Goal: Register for event/course

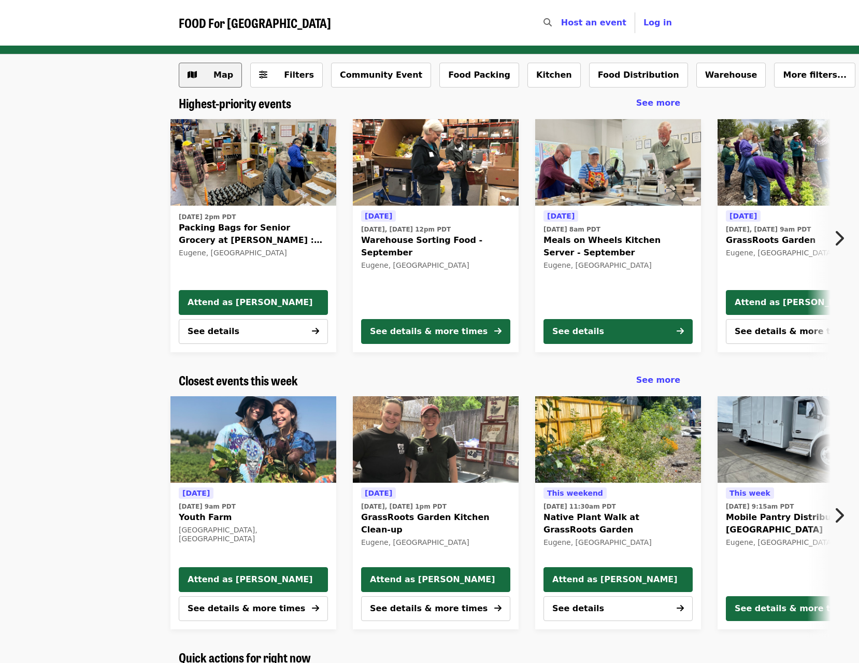
click at [201, 77] on button "Map" at bounding box center [210, 75] width 63 height 25
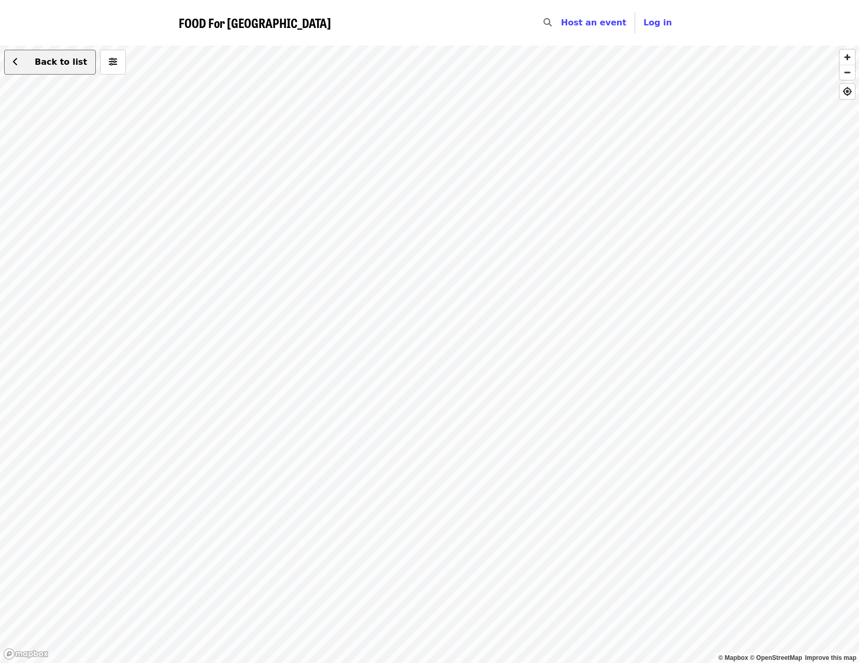
click at [9, 60] on button "Back to list" at bounding box center [50, 62] width 92 height 25
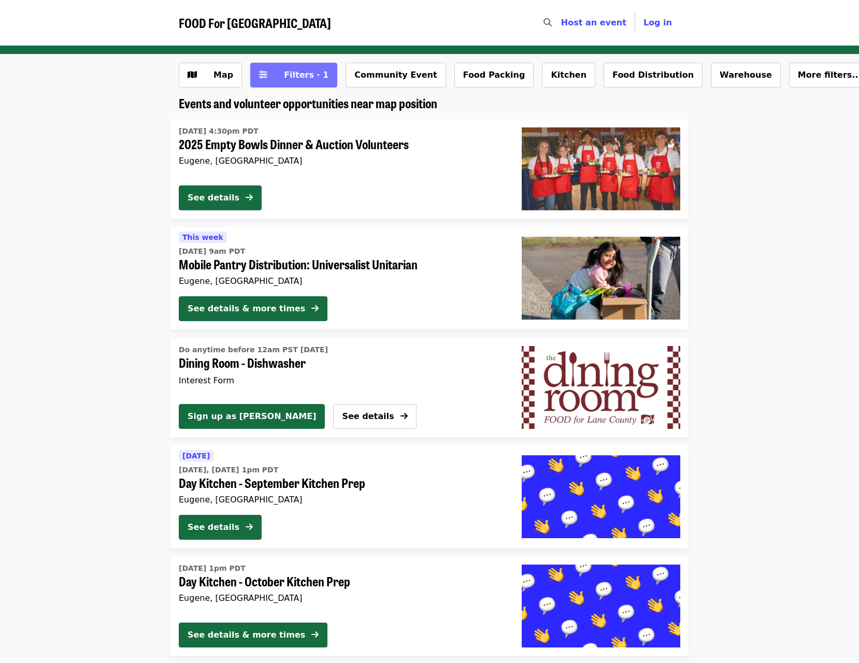
click at [276, 79] on span "Filters · 1" at bounding box center [300, 75] width 55 height 12
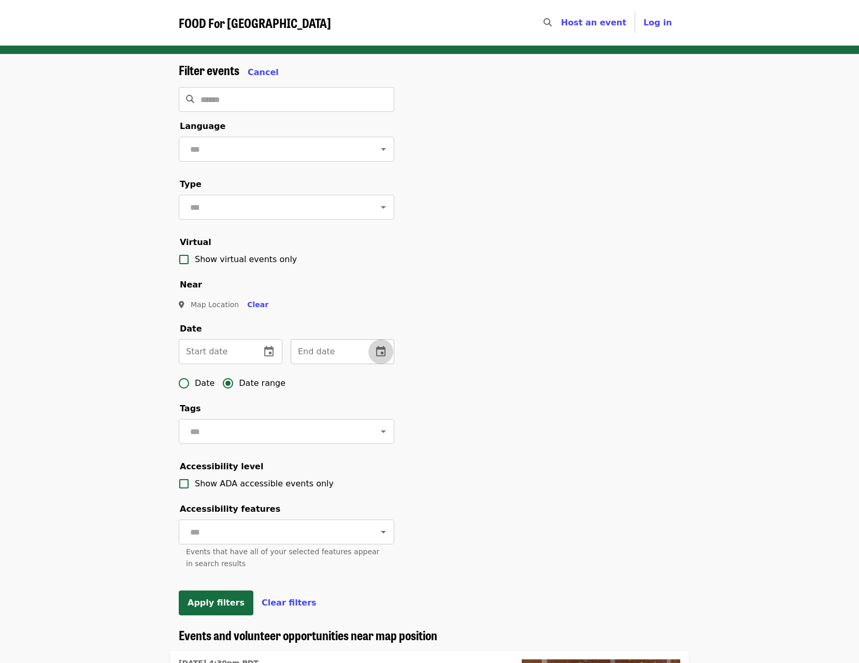
click at [380, 356] on icon "change date" at bounding box center [380, 351] width 9 height 10
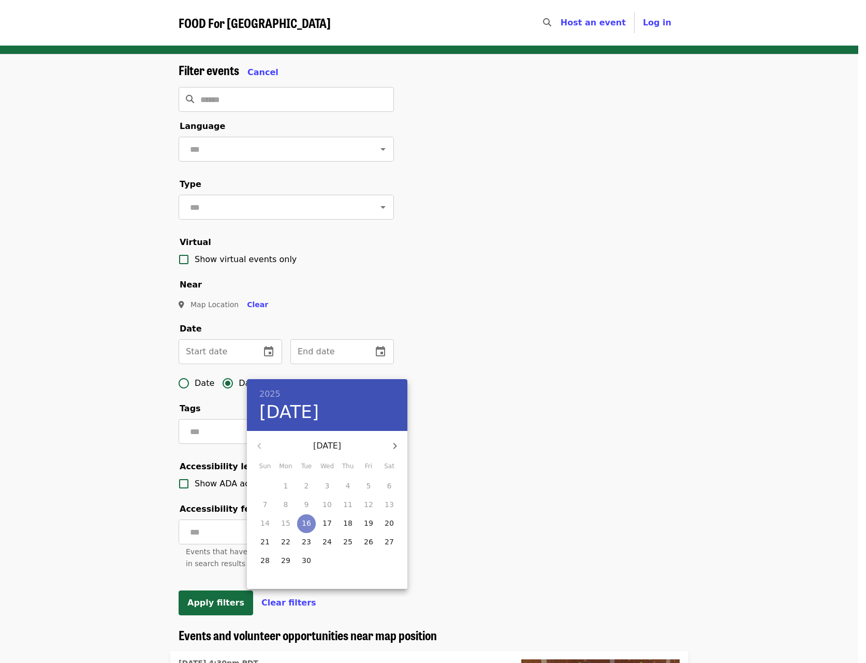
click at [308, 525] on p "16" at bounding box center [306, 523] width 9 height 10
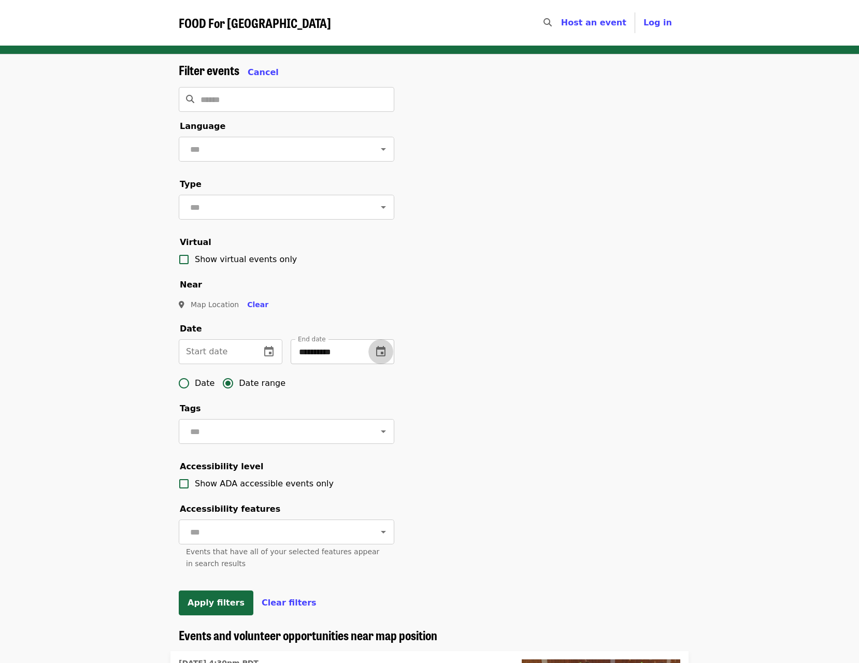
click at [389, 364] on button "change date" at bounding box center [380, 351] width 25 height 25
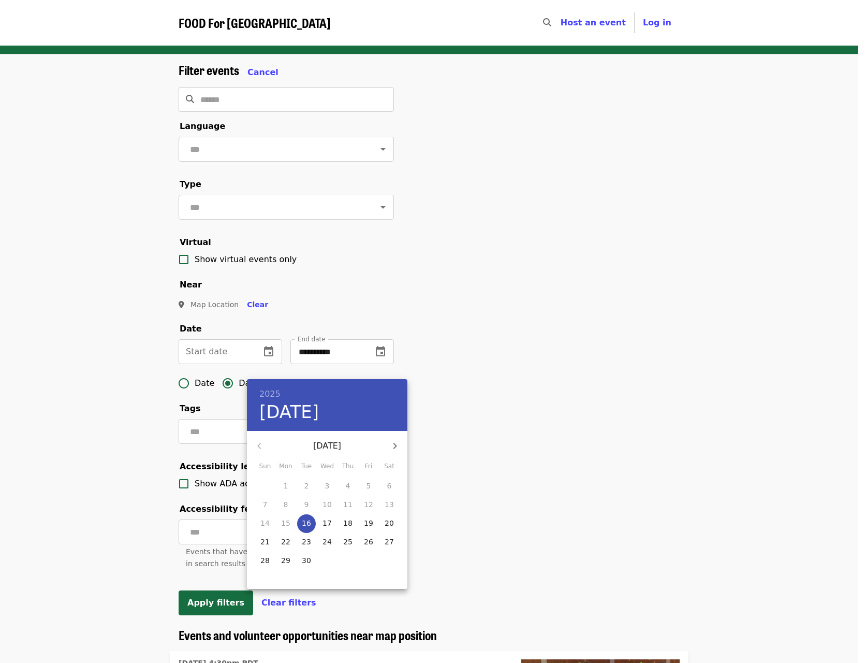
click at [399, 445] on icon "button" at bounding box center [395, 446] width 12 height 12
click at [265, 539] on p "19" at bounding box center [264, 541] width 9 height 10
type input "**********"
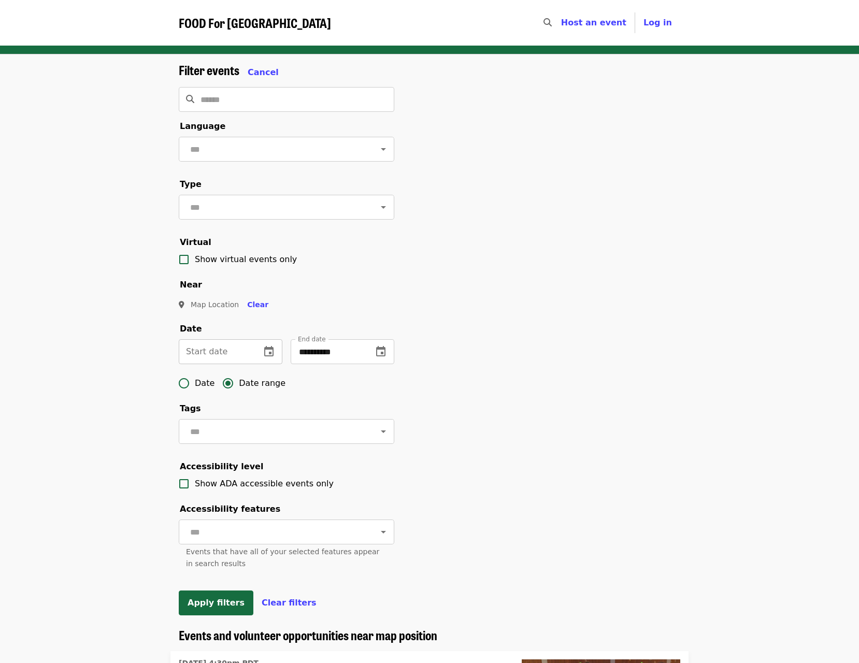
click at [269, 357] on button "change date" at bounding box center [268, 351] width 25 height 25
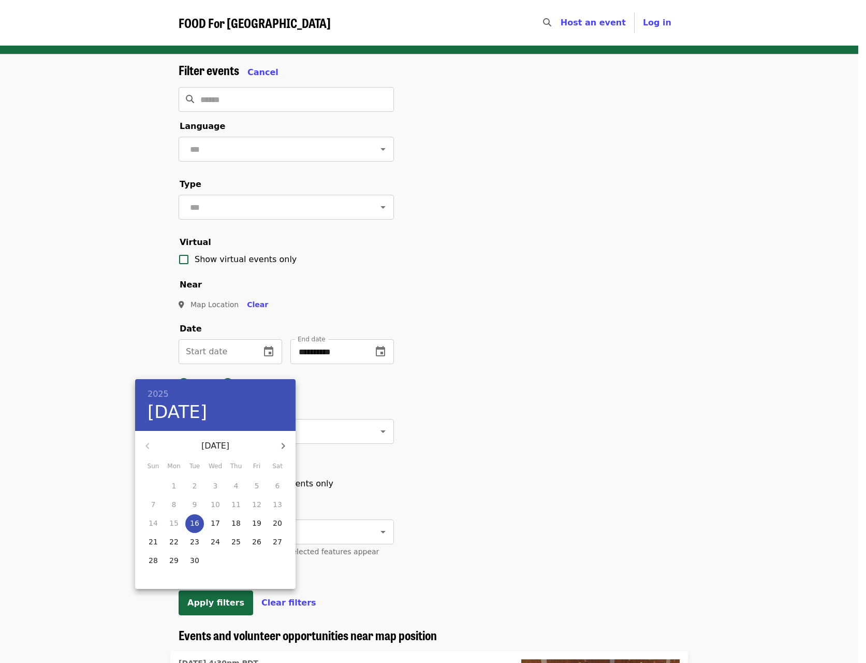
click at [196, 528] on button "16" at bounding box center [194, 523] width 19 height 19
type input "**********"
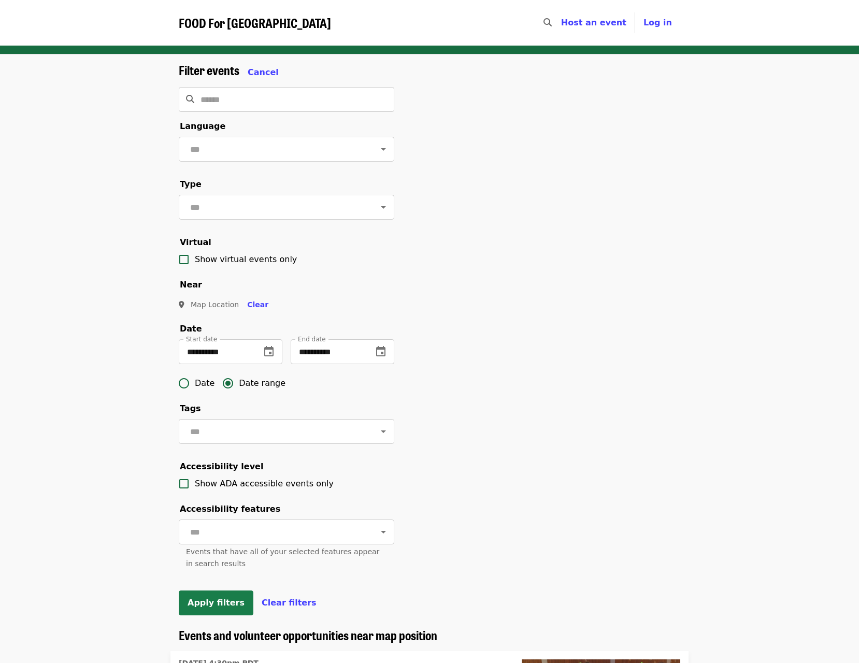
click at [228, 607] on span "Apply filters" at bounding box center [215, 603] width 57 height 10
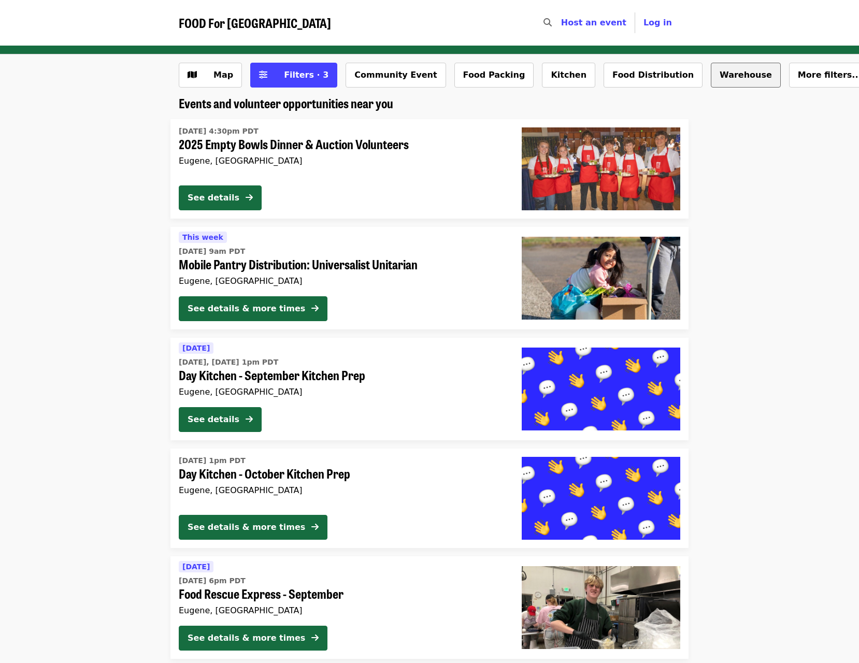
click at [710, 77] on button "Warehouse" at bounding box center [745, 75] width 70 height 25
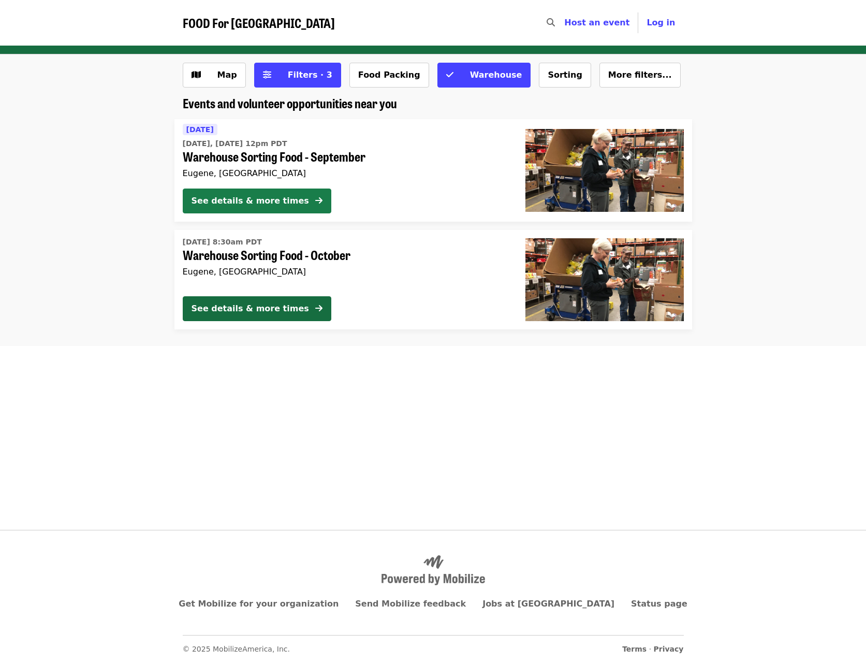
click at [271, 197] on div "See details & more times" at bounding box center [251, 201] width 118 height 12
click at [242, 313] on div "See details & more times" at bounding box center [251, 308] width 118 height 12
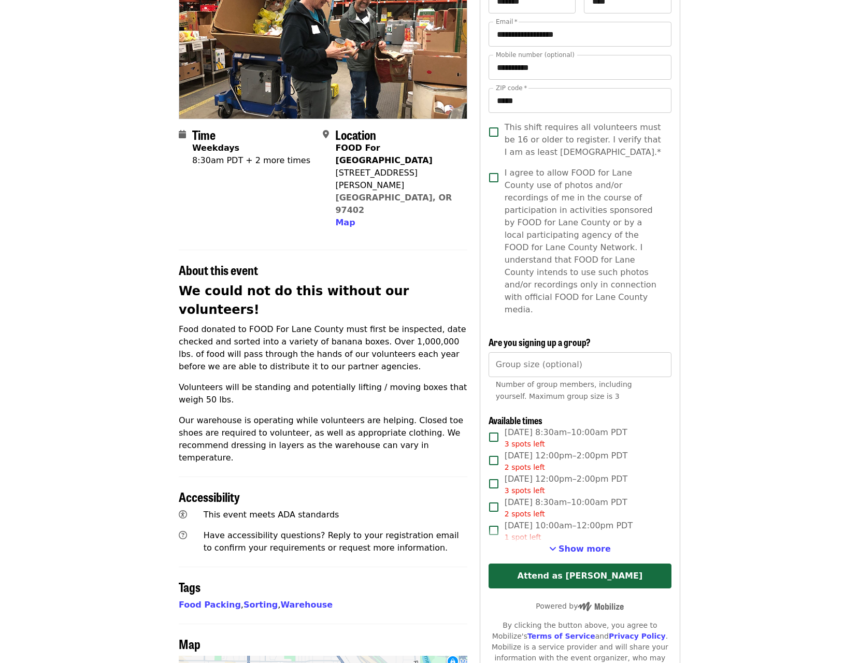
scroll to position [155, 0]
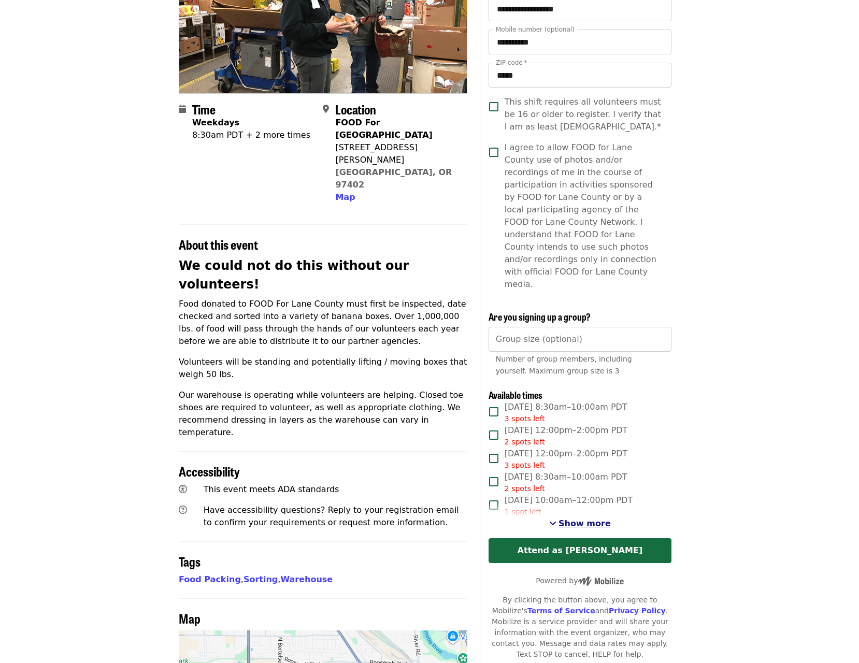
click at [586, 518] on span "Show more" at bounding box center [584, 523] width 52 height 10
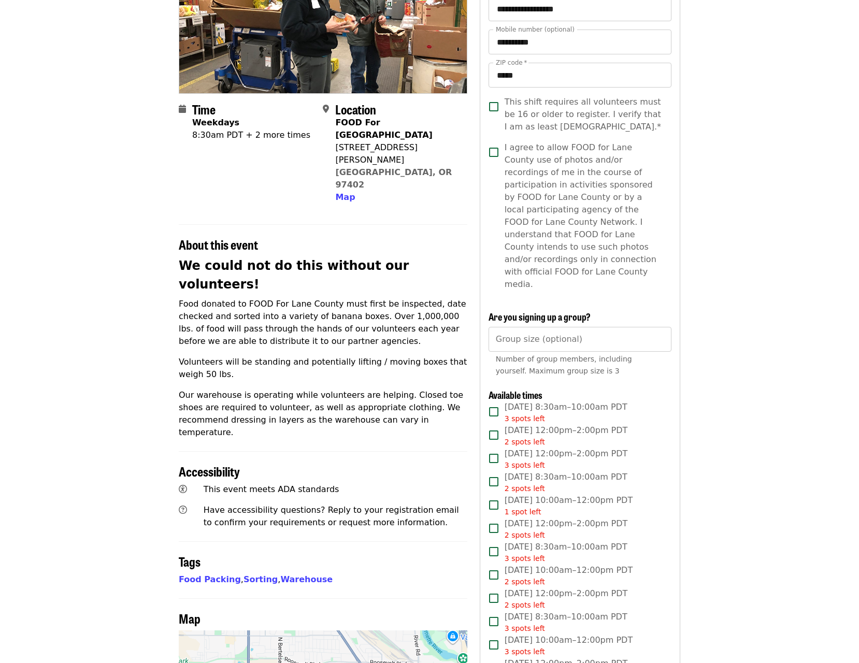
click at [580, 447] on span "[DATE] 12:00pm–2:00pm PDT 3 spots left" at bounding box center [565, 458] width 123 height 23
click at [578, 494] on span "[DATE] 10:00am–12:00pm PDT 1 spot left" at bounding box center [568, 505] width 128 height 23
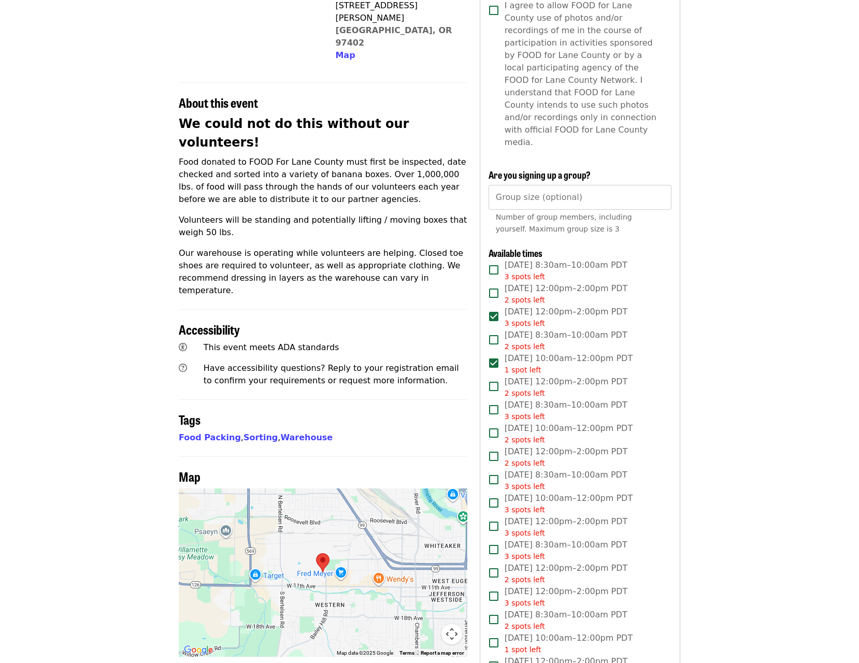
scroll to position [311, 0]
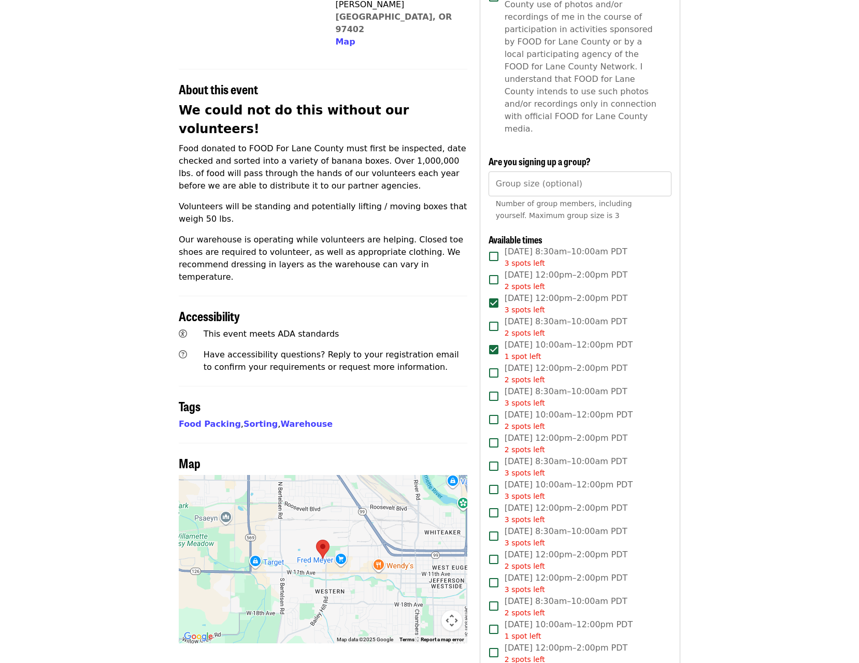
click at [570, 572] on span "[DATE] 12:00pm–2:00pm PDT 3 spots left" at bounding box center [565, 583] width 123 height 23
click at [566, 595] on span "[DATE] 8:30am–10:00am PDT 2 spots left" at bounding box center [565, 606] width 123 height 23
click at [597, 595] on span "[DATE] 8:30am–10:00am PDT 2 spots left" at bounding box center [565, 606] width 123 height 23
click at [591, 618] on span "[DATE] 10:00am–12:00pm PDT 1 spot left" at bounding box center [568, 629] width 128 height 23
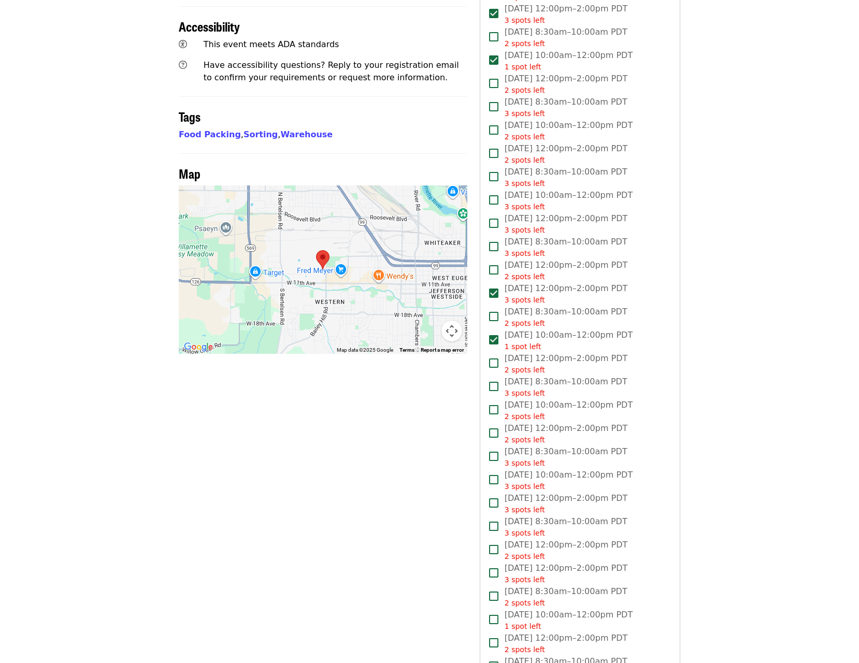
scroll to position [621, 0]
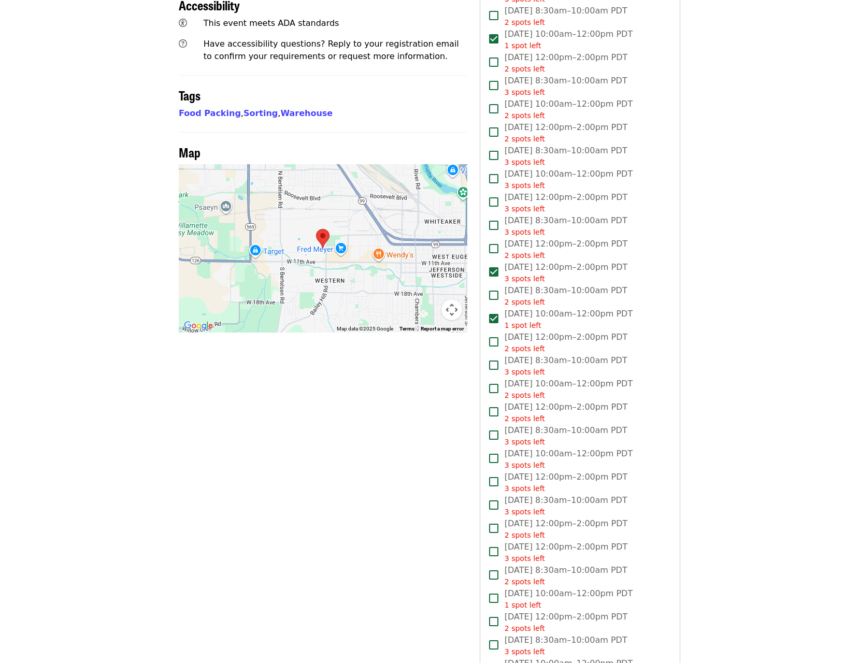
click at [531, 401] on span "[DATE] 12:00pm–2:00pm PDT 2 spots left" at bounding box center [565, 412] width 123 height 23
click at [523, 484] on span "3 spots left" at bounding box center [524, 488] width 40 height 8
click at [524, 531] on span "2 spots left" at bounding box center [524, 535] width 40 height 8
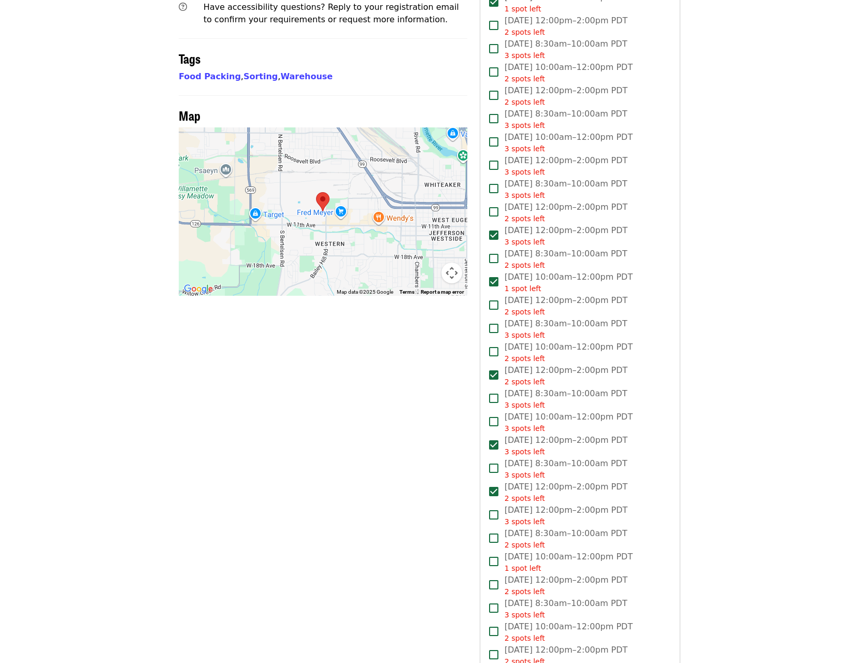
scroll to position [725, 0]
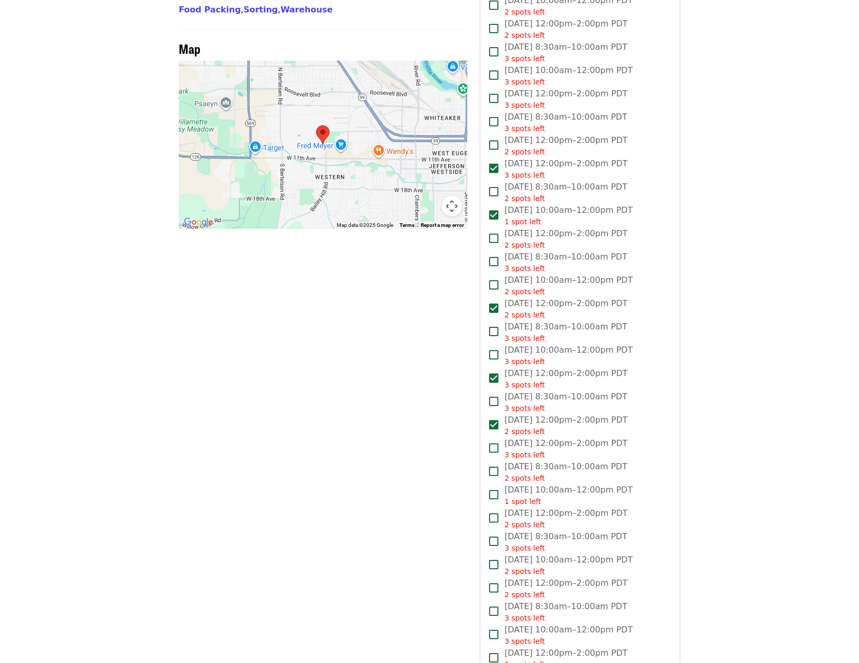
click at [541, 577] on span "[DATE] 12:00pm–2:00pm PDT 2 spots left" at bounding box center [565, 588] width 123 height 23
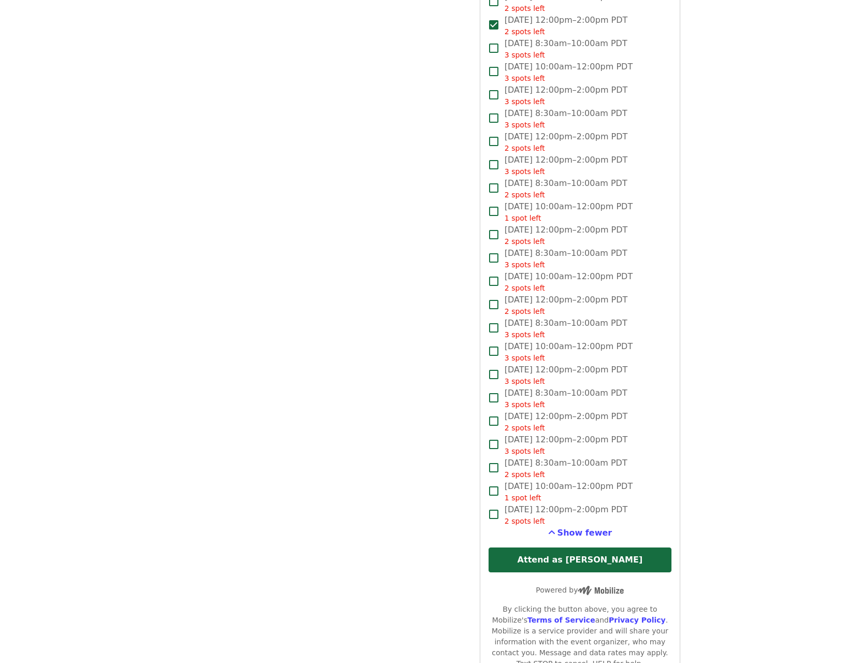
scroll to position [1295, 0]
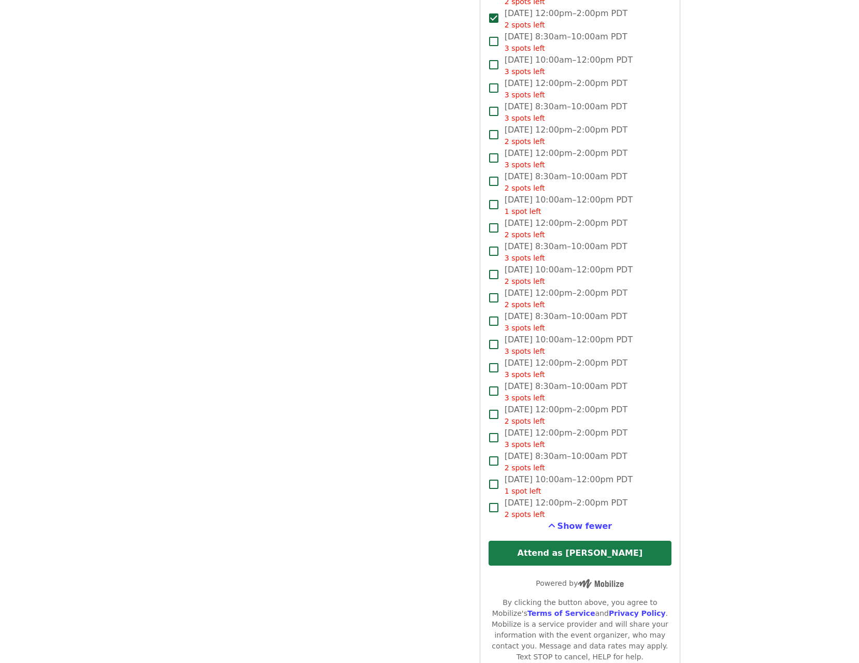
click at [637, 541] on button "Attend as [PERSON_NAME]" at bounding box center [579, 553] width 183 height 25
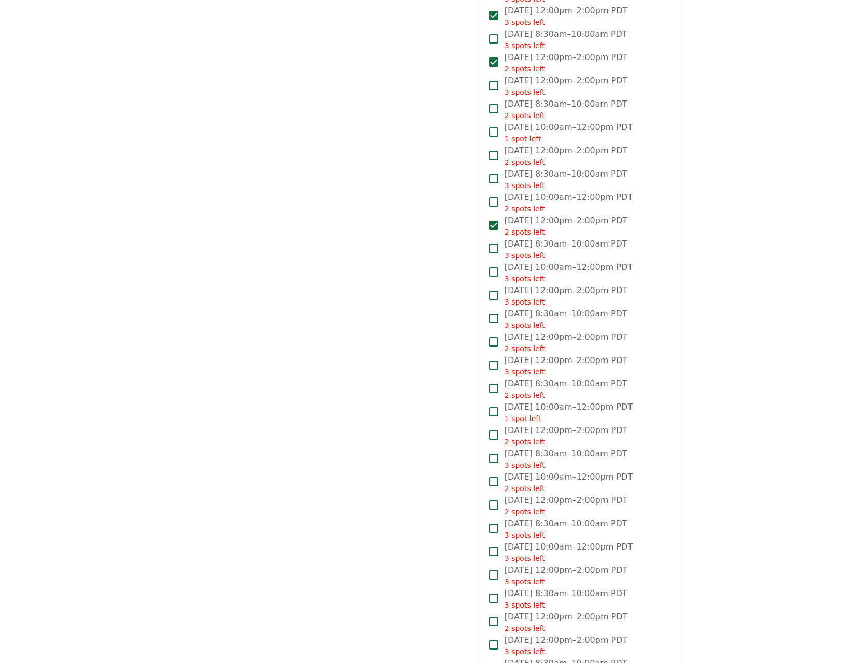
scroll to position [1450, 0]
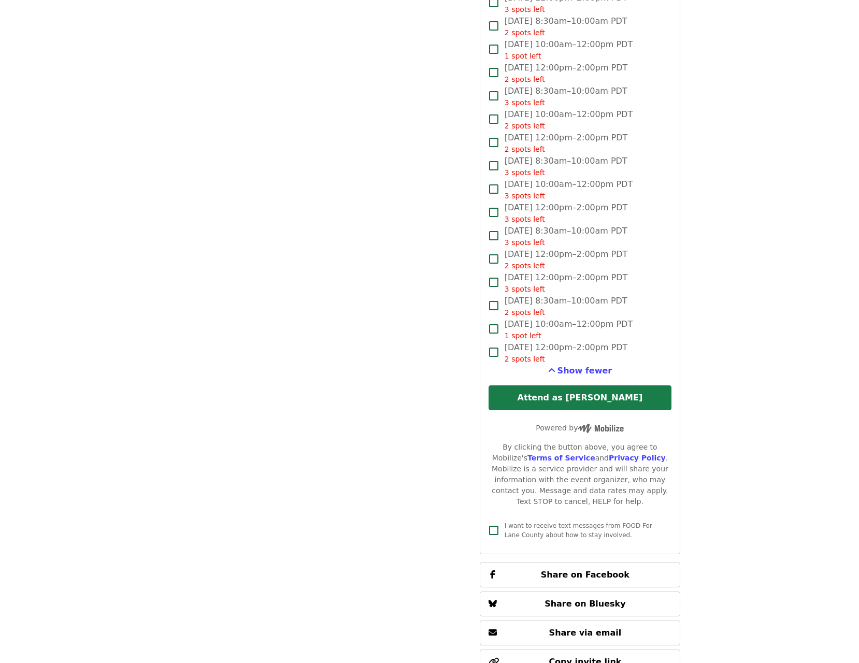
click at [647, 385] on button "Attend as [PERSON_NAME]" at bounding box center [579, 397] width 183 height 25
